Goal: Find specific page/section: Find specific page/section

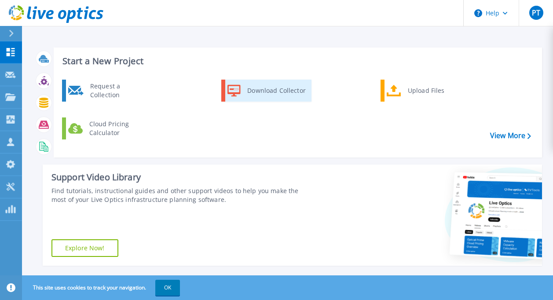
click at [266, 88] on div "Download Collector" at bounding box center [276, 91] width 66 height 18
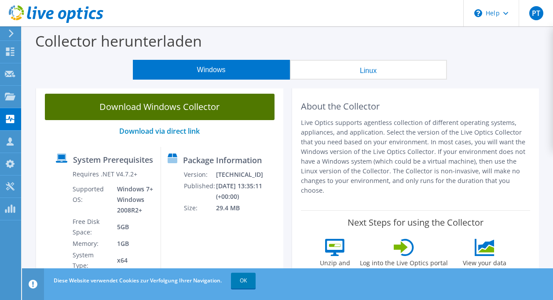
click at [154, 106] on link "Download Windows Collector" at bounding box center [160, 107] width 230 height 26
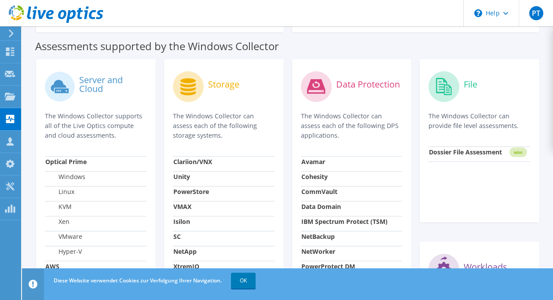
scroll to position [414, 0]
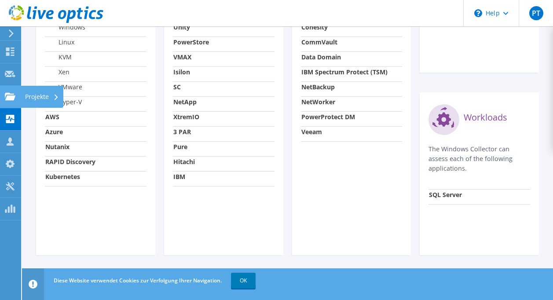
click at [11, 93] on icon at bounding box center [10, 96] width 11 height 8
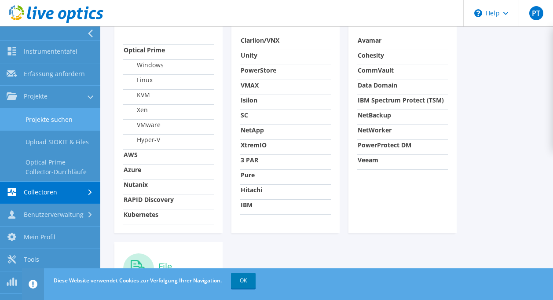
click at [49, 115] on link "Projekte suchen" at bounding box center [50, 119] width 100 height 22
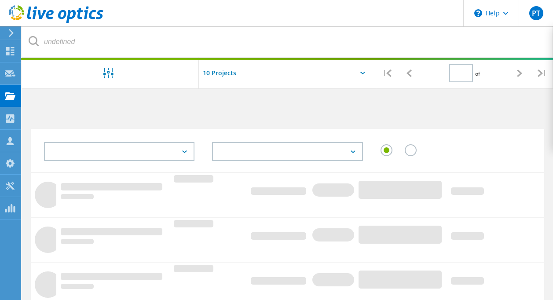
type input "1"
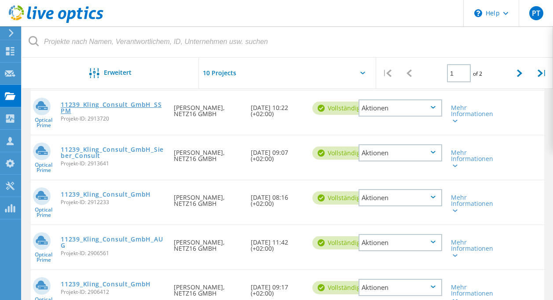
scroll to position [178, 0]
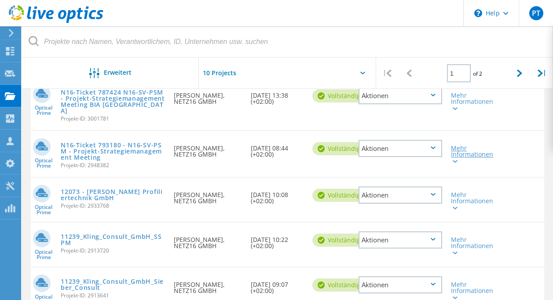
click at [466, 147] on div "Mehr Informationen" at bounding box center [467, 154] width 32 height 18
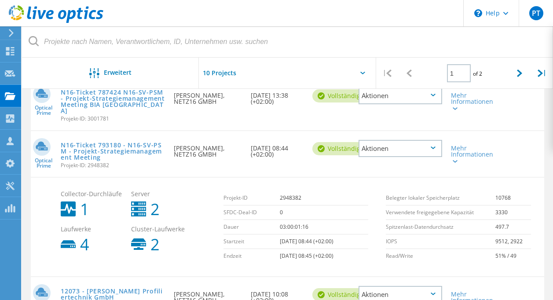
scroll to position [222, 0]
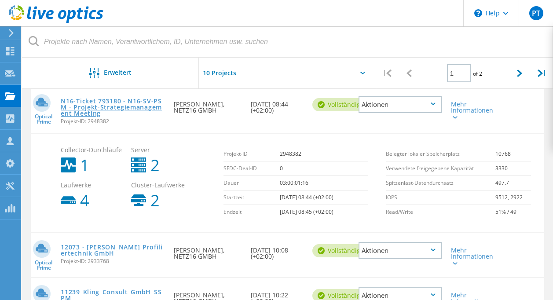
click at [87, 98] on link "N16-Ticket 793180 - N16-SV-PSM - Projekt-Strategiemanagement Meeting" at bounding box center [113, 107] width 104 height 18
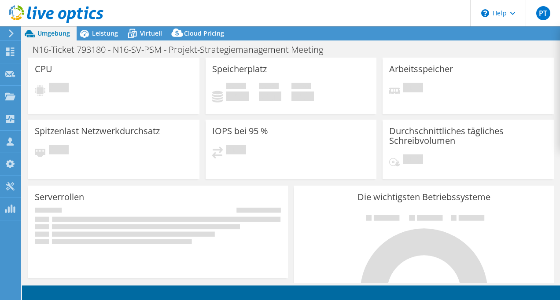
select select "USD"
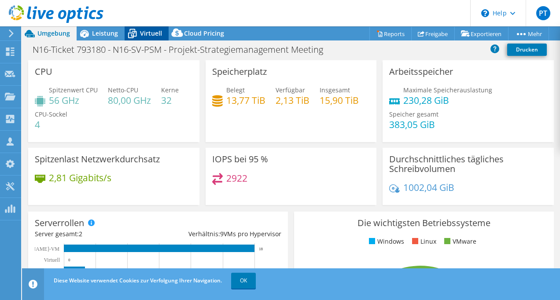
click at [153, 34] on span "Virtuell" at bounding box center [151, 33] width 22 height 8
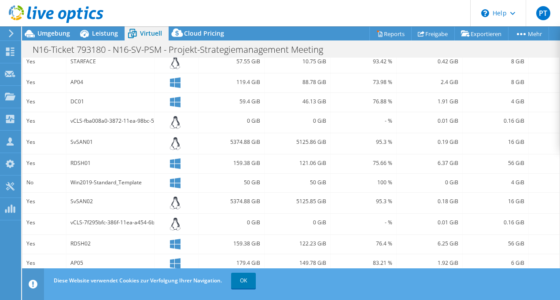
scroll to position [176, 0]
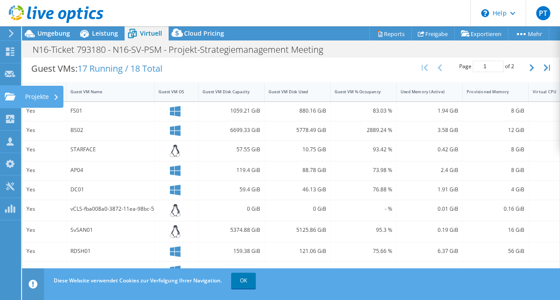
click at [11, 101] on div at bounding box center [10, 98] width 11 height 10
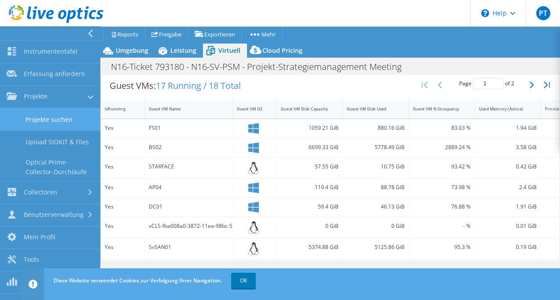
click at [52, 121] on link "Projekte suchen" at bounding box center [50, 119] width 100 height 22
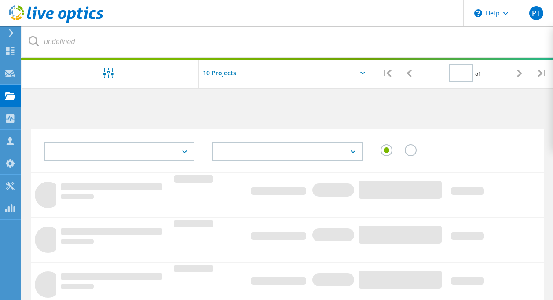
type input "1"
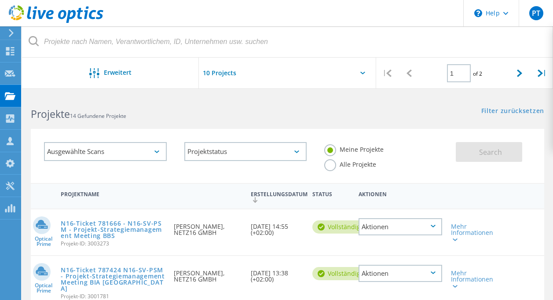
scroll to position [88, 0]
